Goal: Information Seeking & Learning: Learn about a topic

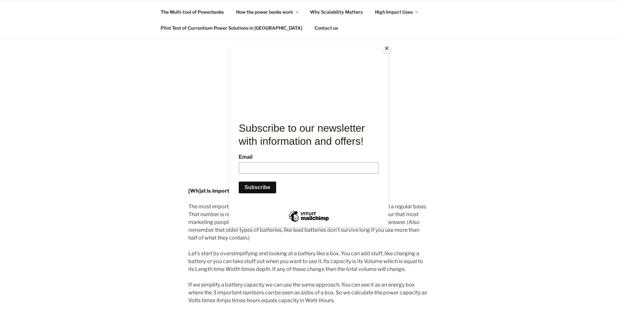
click at [389, 49] on button "Close" at bounding box center [387, 48] width 10 height 10
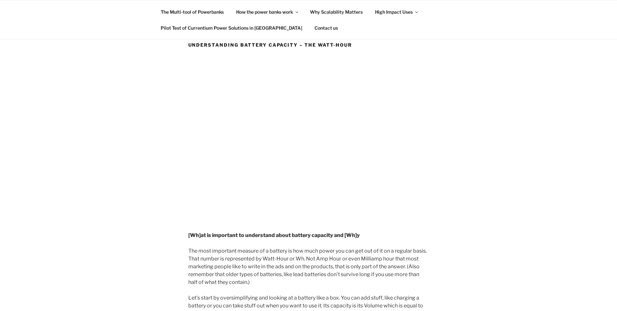
scroll to position [98, 0]
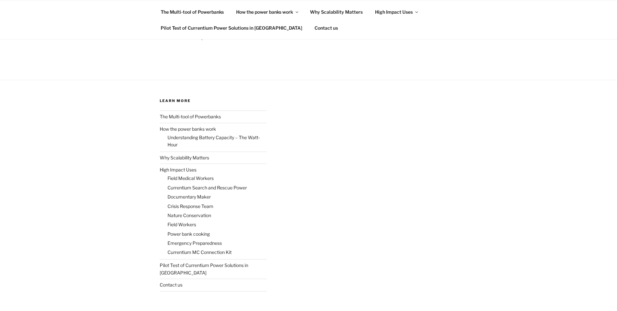
scroll to position [794, 0]
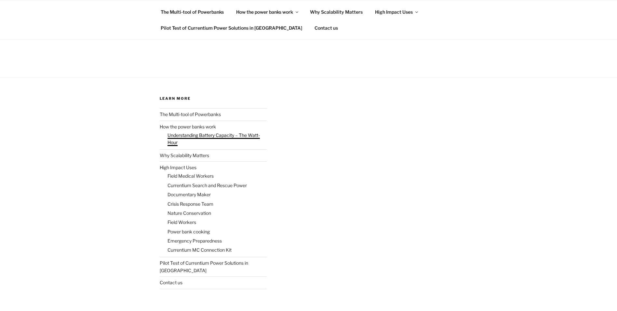
click at [184, 132] on link "Understanding Battery Capacity – The Watt-Hour" at bounding box center [214, 138] width 92 height 13
